Goal: Find specific page/section: Find specific page/section

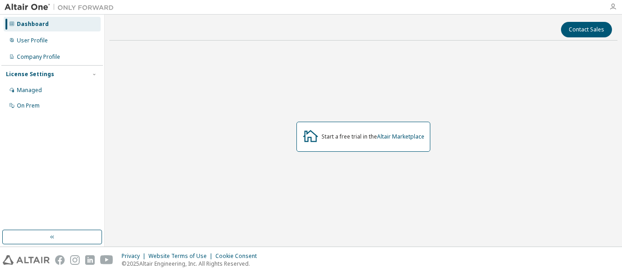
click at [612, 8] on icon "button" at bounding box center [612, 6] width 7 height 7
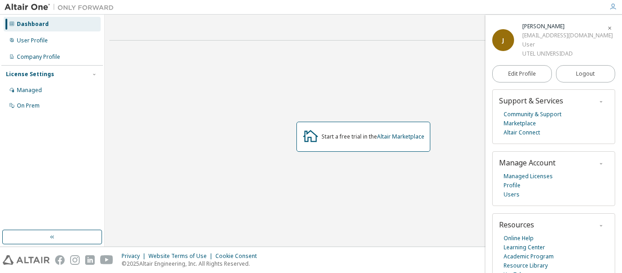
drag, startPoint x: 216, startPoint y: 106, endPoint x: 313, endPoint y: 123, distance: 98.9
click at [226, 106] on div "Start a free trial in the Altair Marketplace" at bounding box center [363, 136] width 508 height 177
click at [399, 134] on link "Altair Marketplace" at bounding box center [400, 136] width 47 height 8
